Goal: Task Accomplishment & Management: Use online tool/utility

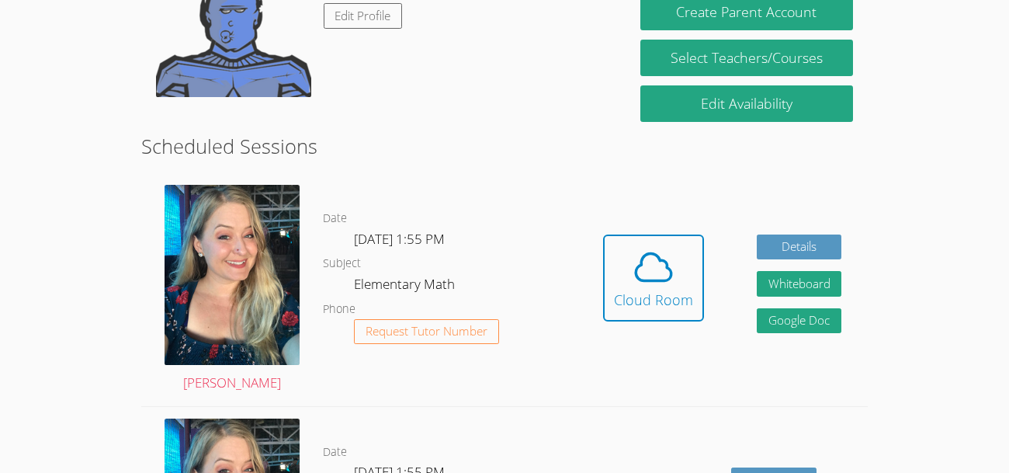
scroll to position [222, 0]
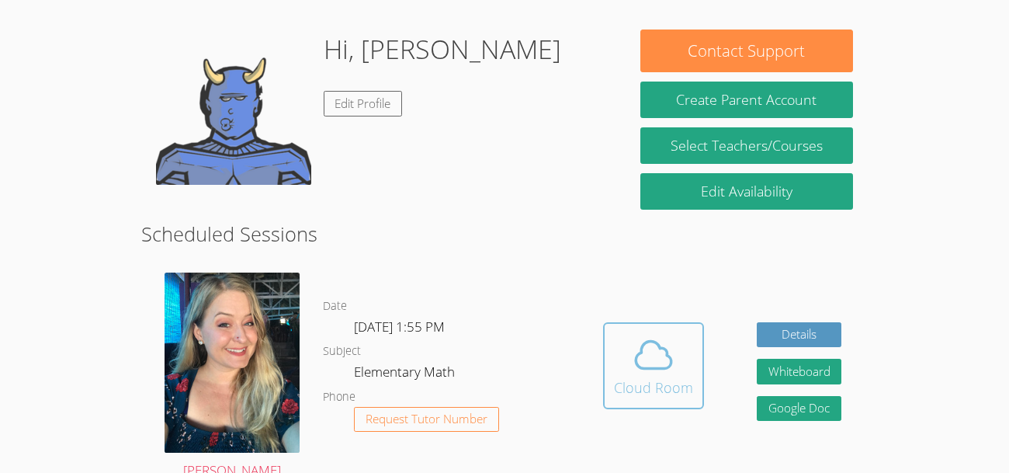
click at [652, 345] on icon at bounding box center [653, 354] width 43 height 43
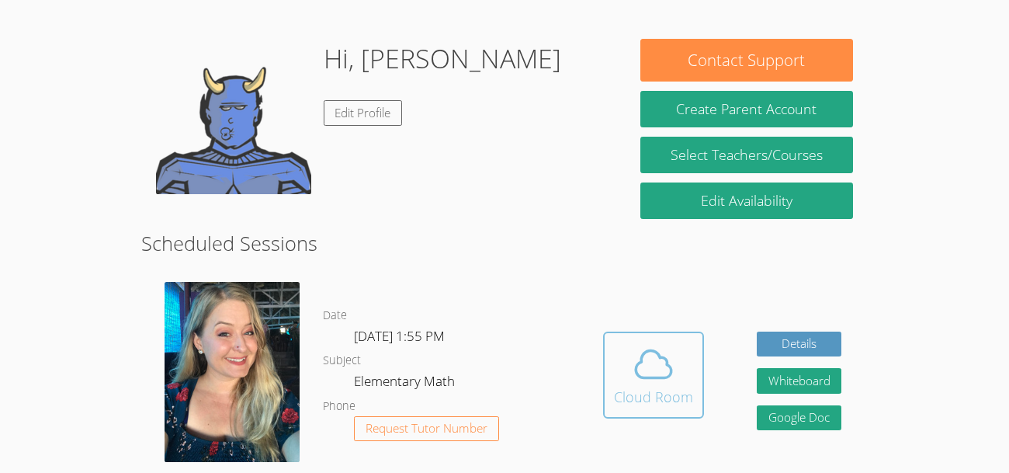
click at [632, 363] on icon at bounding box center [653, 363] width 43 height 43
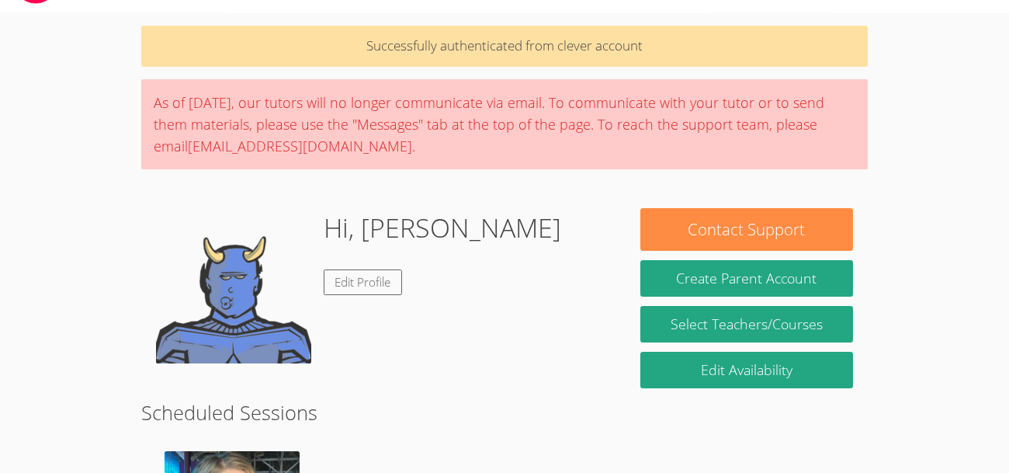
scroll to position [46, 0]
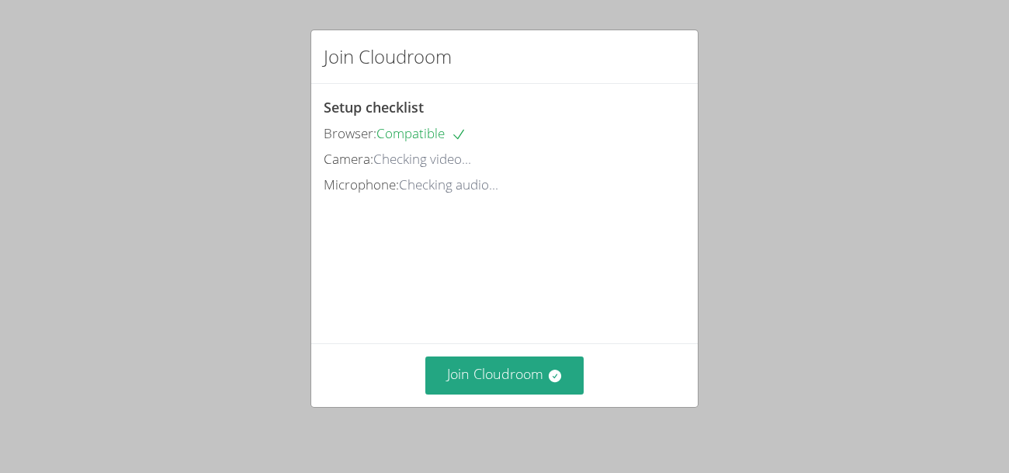
click at [726, 82] on div "Join Cloudroom Setup checklist Browser: Compatible Camera: Checking video... Mi…" at bounding box center [504, 236] width 1009 height 473
click at [243, 285] on div "Join Cloudroom Setup checklist Browser: Compatible Camera: Checking video... Mi…" at bounding box center [504, 236] width 1009 height 473
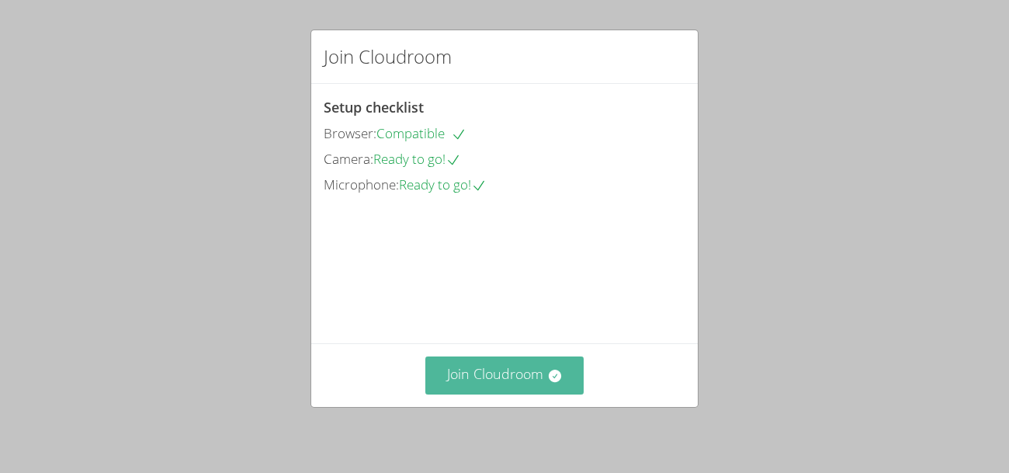
click at [510, 384] on button "Join Cloudroom" at bounding box center [504, 375] width 159 height 38
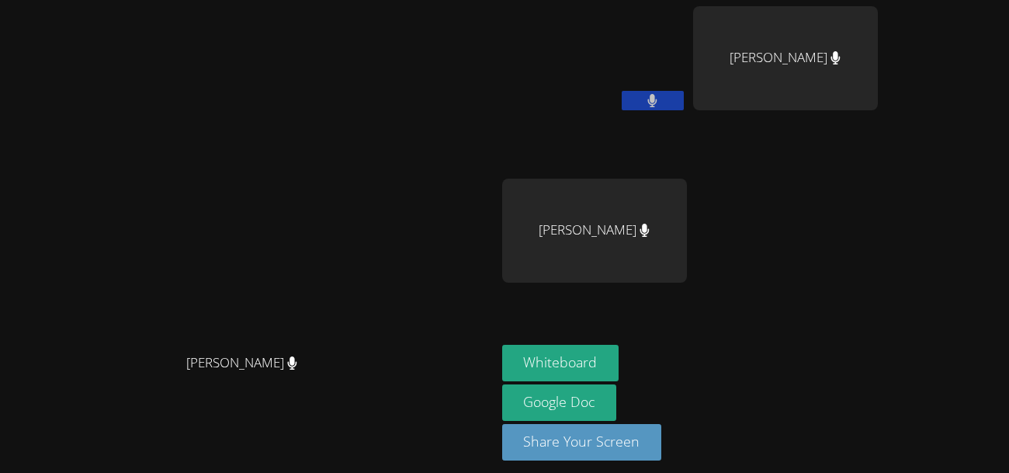
click at [878, 307] on div "[PERSON_NAME] [PERSON_NAME] [PERSON_NAME] [PERSON_NAME]" at bounding box center [690, 175] width 376 height 338
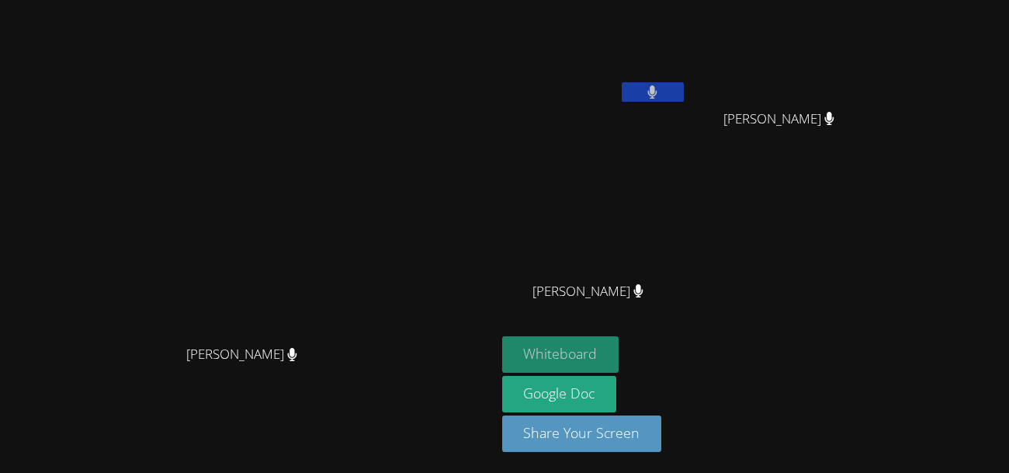
scroll to position [8, 0]
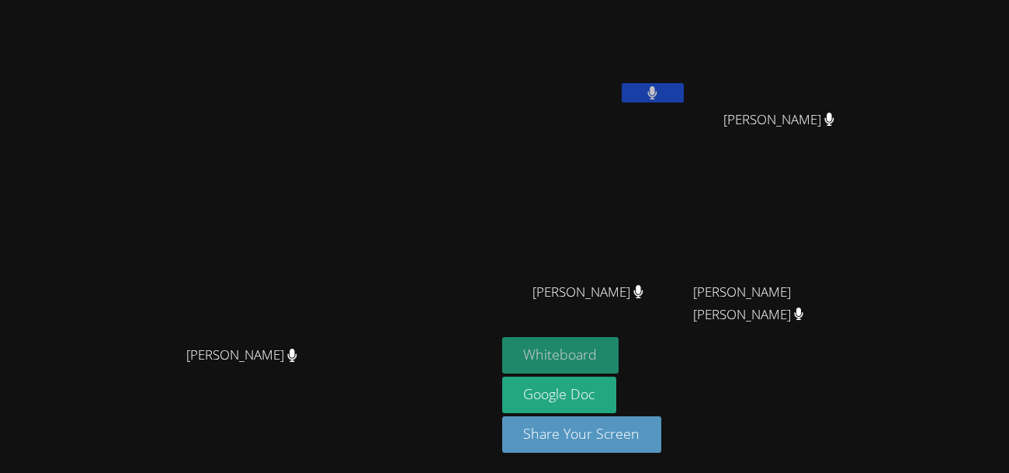
click at [619, 350] on button "Whiteboard" at bounding box center [560, 355] width 117 height 36
click at [619, 348] on button "Whiteboard" at bounding box center [560, 355] width 117 height 36
